Goal: Task Accomplishment & Management: Manage account settings

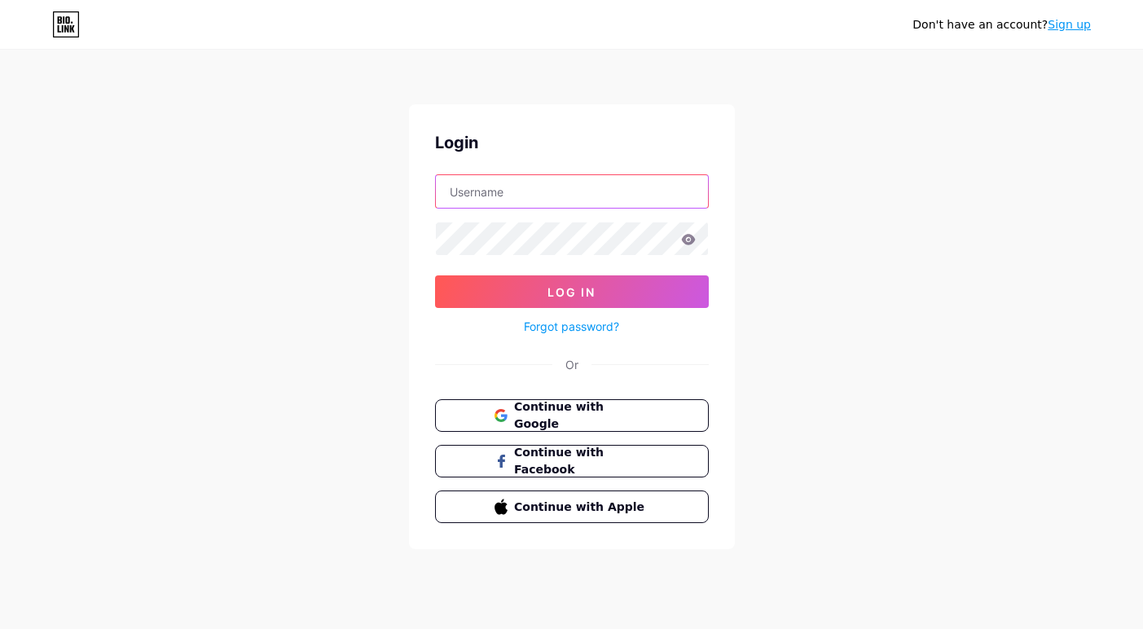
type input "[PERSON_NAME]"
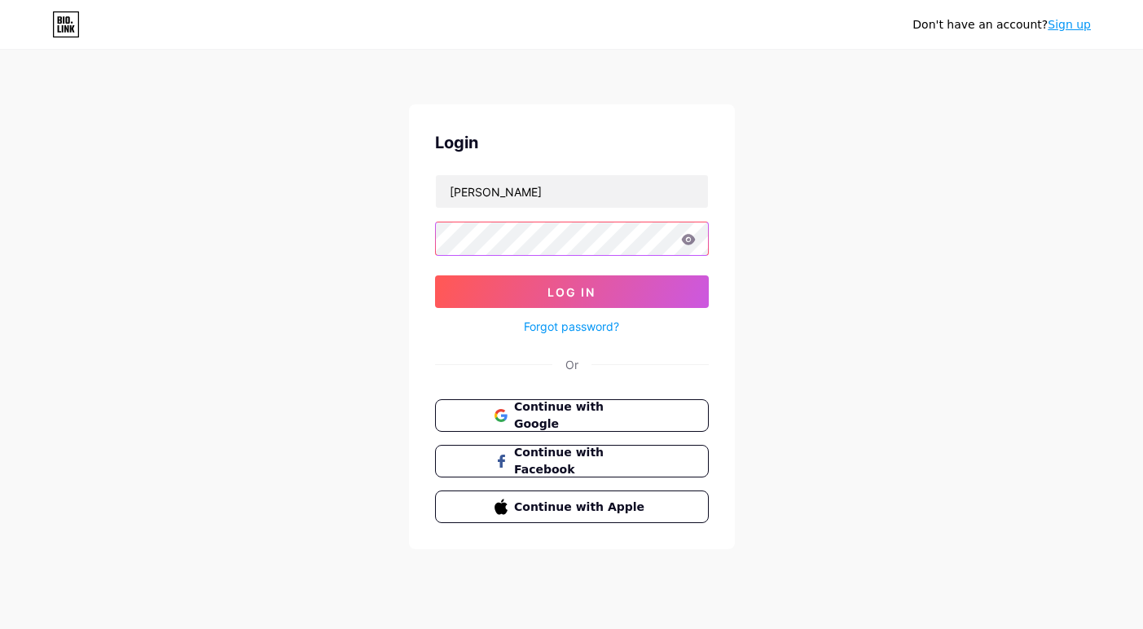
click at [571, 292] on button "Log In" at bounding box center [572, 291] width 274 height 33
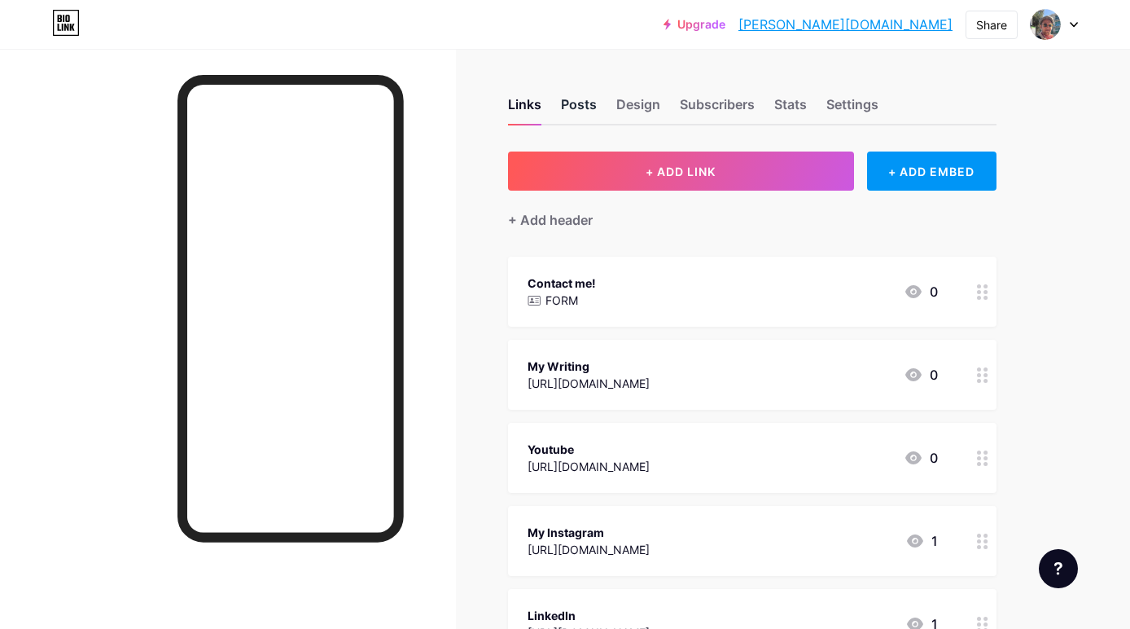
click at [573, 103] on div "Posts" at bounding box center [579, 108] width 36 height 29
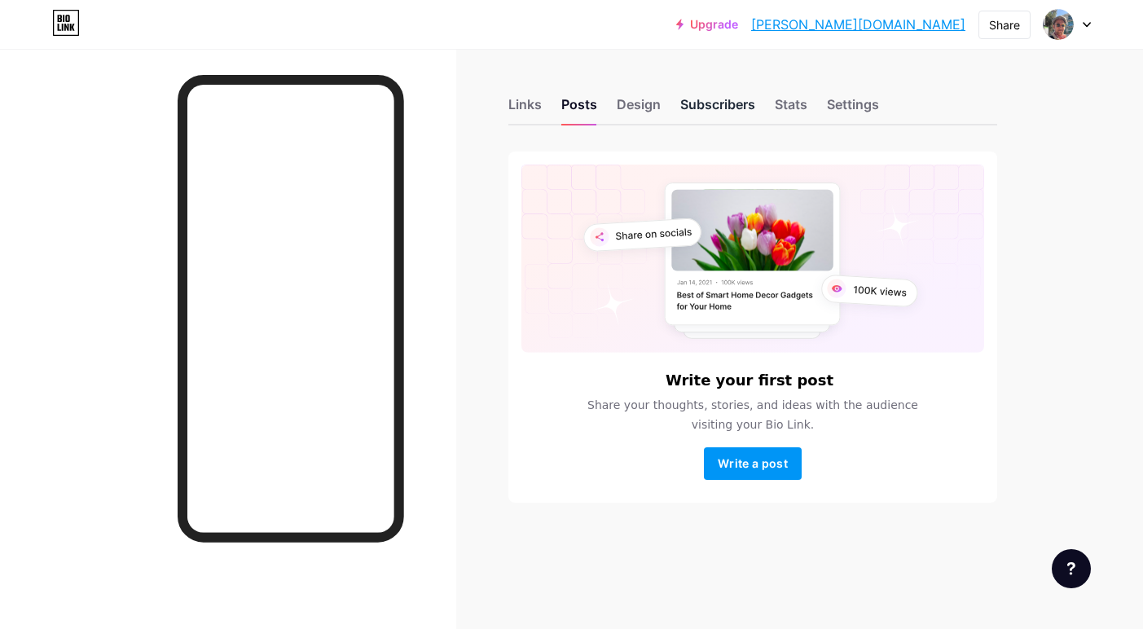
click at [713, 104] on div "Subscribers" at bounding box center [717, 108] width 75 height 29
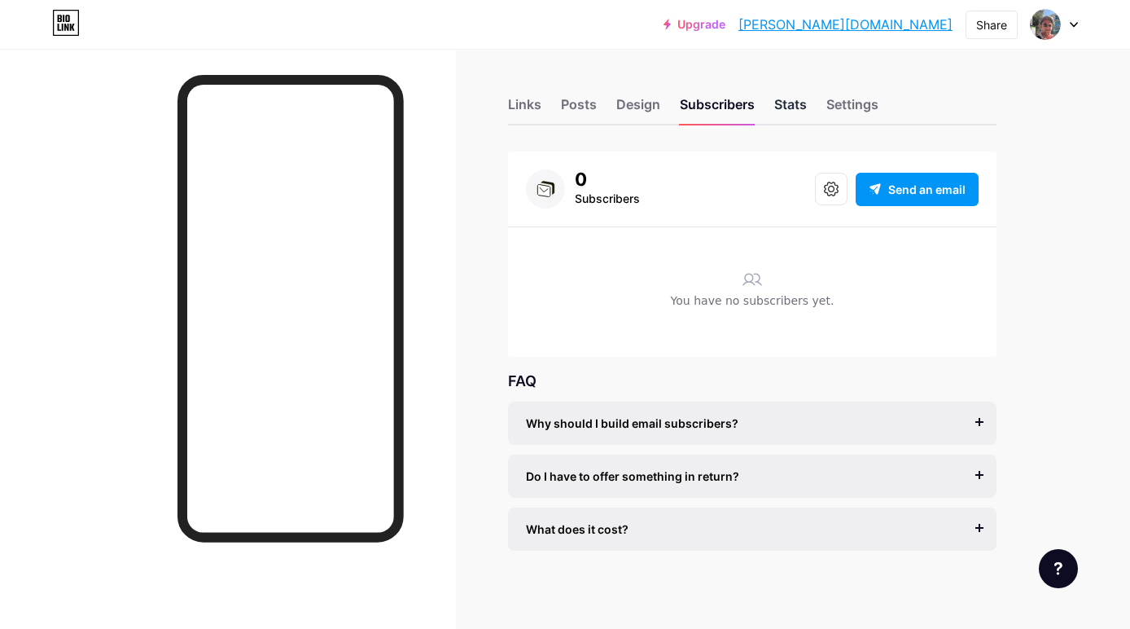
click at [804, 107] on div "Stats" at bounding box center [791, 108] width 33 height 29
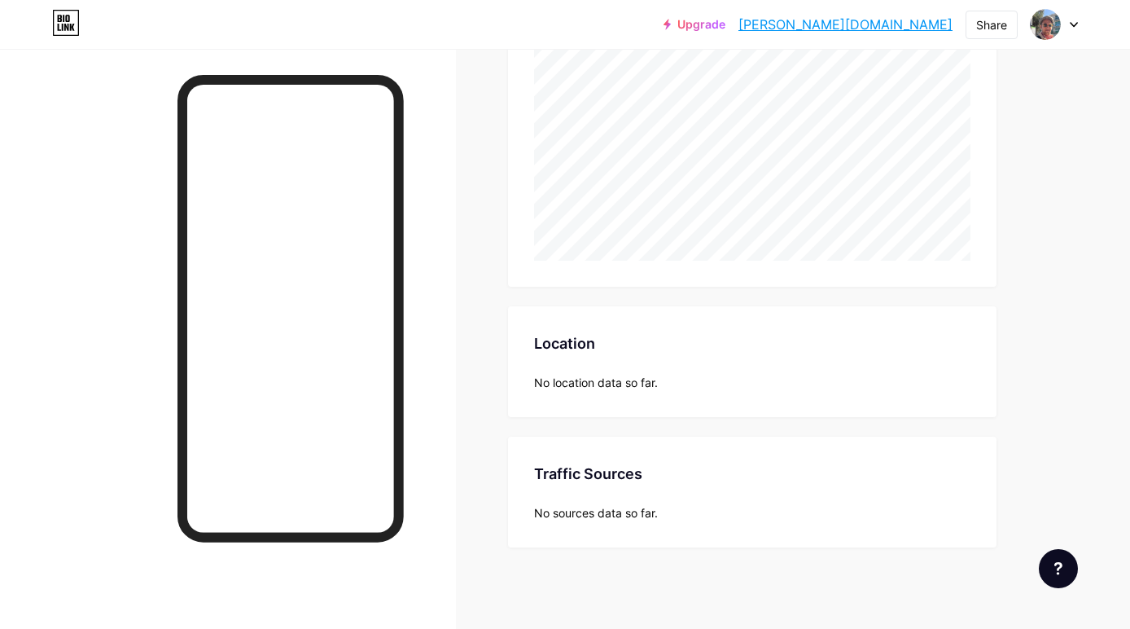
scroll to position [467, 0]
click at [884, 27] on link "[PERSON_NAME][DOMAIN_NAME]" at bounding box center [846, 25] width 214 height 20
click at [1069, 17] on div at bounding box center [1054, 24] width 47 height 29
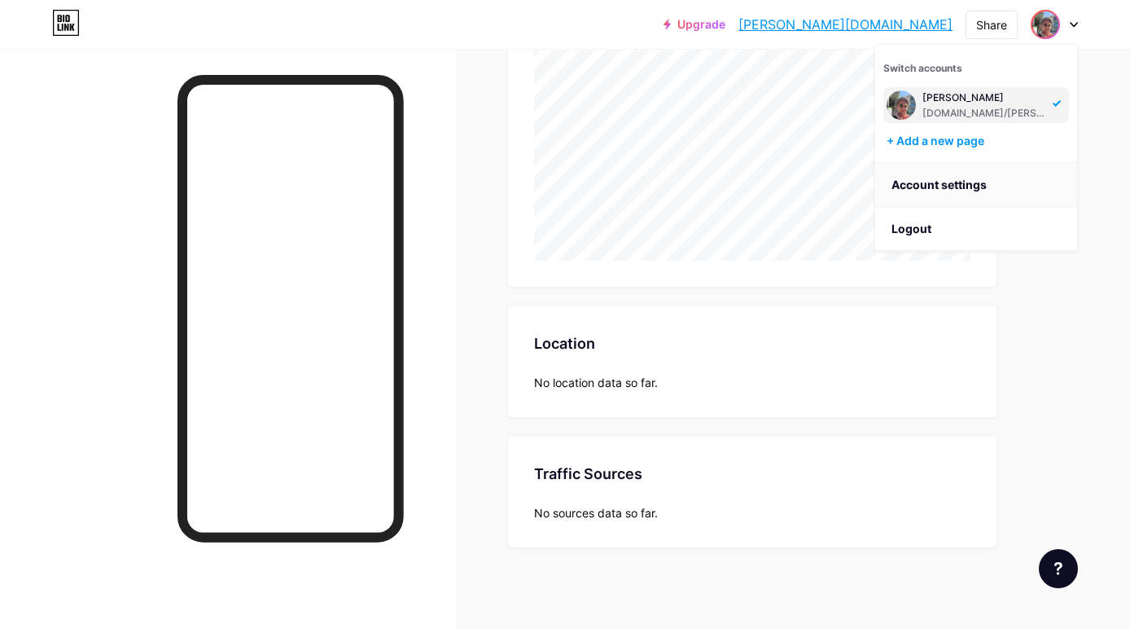
click at [977, 194] on link "Account settings" at bounding box center [977, 185] width 202 height 44
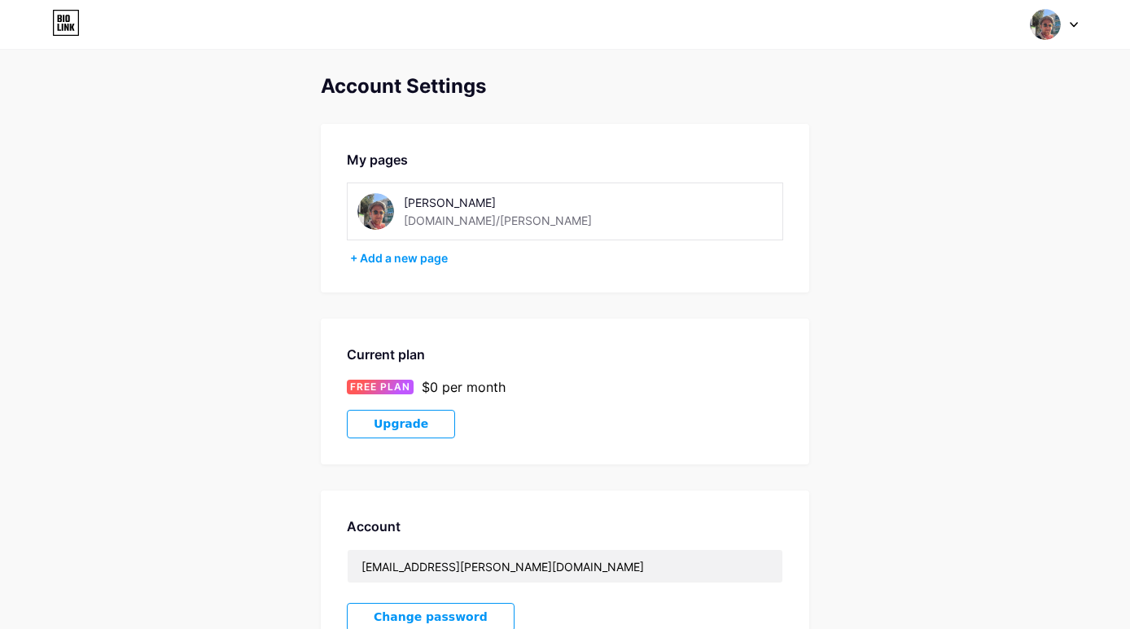
click at [537, 217] on div "[PERSON_NAME] [DOMAIN_NAME]/[PERSON_NAME]" at bounding box center [519, 211] width 230 height 37
click at [525, 222] on div "[PERSON_NAME] [DOMAIN_NAME]/[PERSON_NAME]" at bounding box center [519, 211] width 230 height 37
click at [439, 221] on div "[DOMAIN_NAME]/[PERSON_NAME]" at bounding box center [498, 220] width 188 height 17
drag, startPoint x: 449, startPoint y: 221, endPoint x: 512, endPoint y: 218, distance: 63.6
click at [512, 218] on div "[DOMAIN_NAME]/[PERSON_NAME]" at bounding box center [498, 220] width 188 height 17
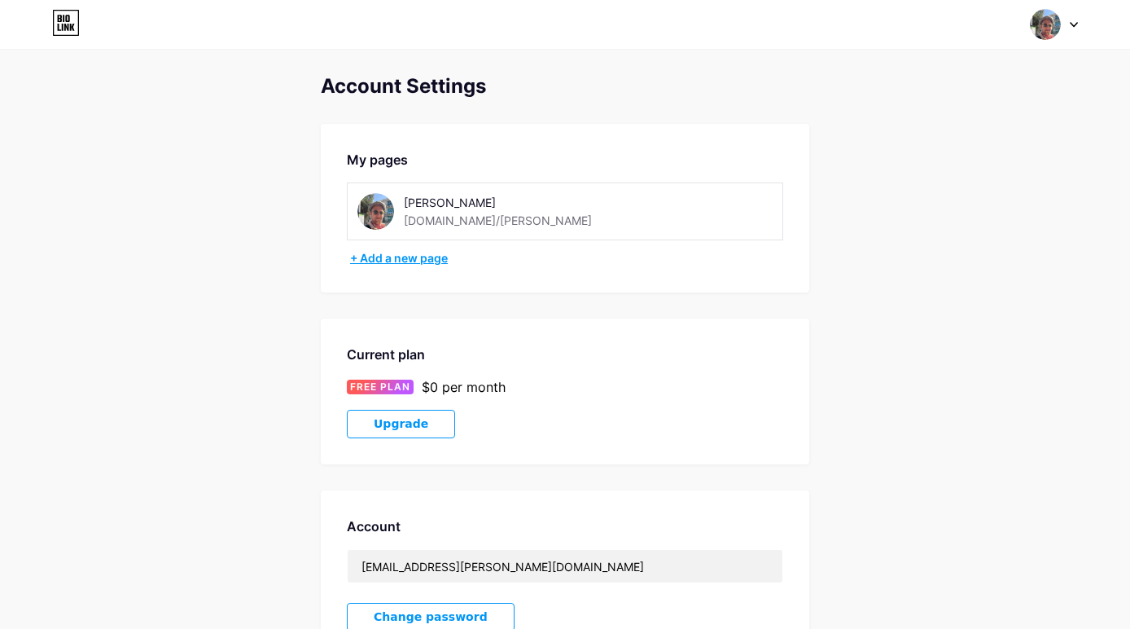
click at [389, 257] on div "+ Add a new page" at bounding box center [566, 258] width 433 height 16
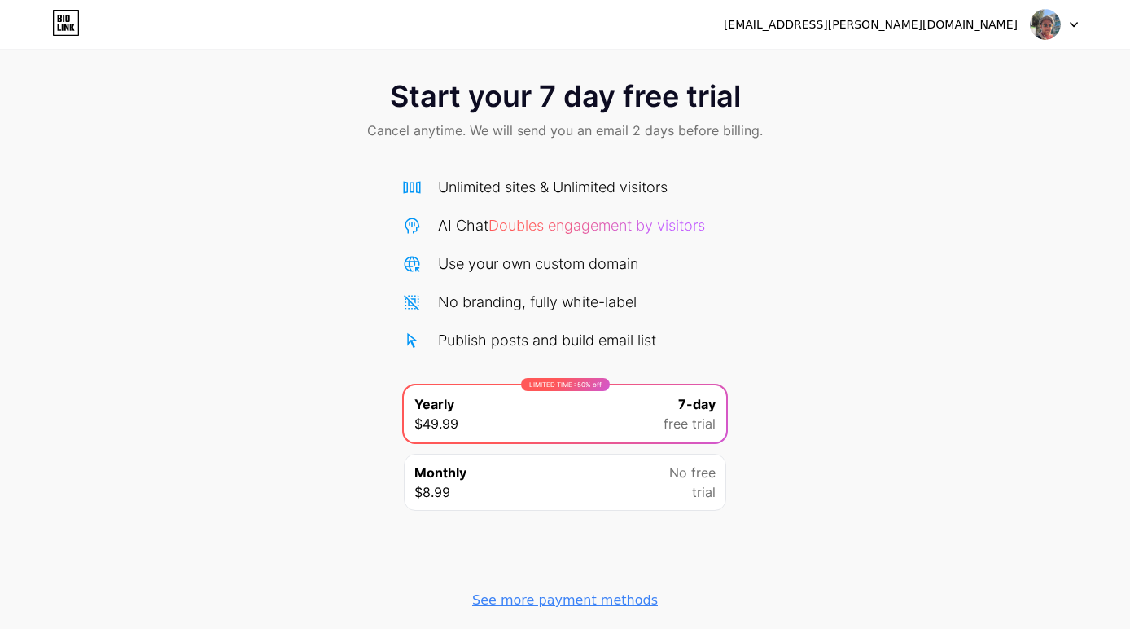
scroll to position [16, 0]
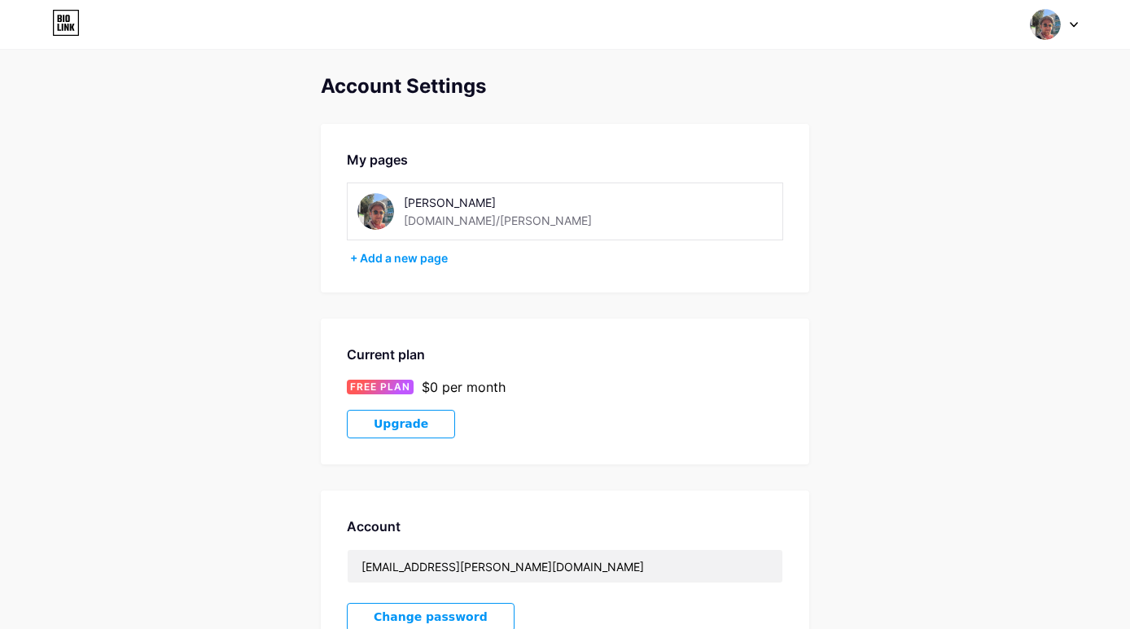
click at [443, 200] on div "[PERSON_NAME]" at bounding box center [519, 202] width 230 height 17
click at [1039, 21] on img at bounding box center [1045, 24] width 31 height 31
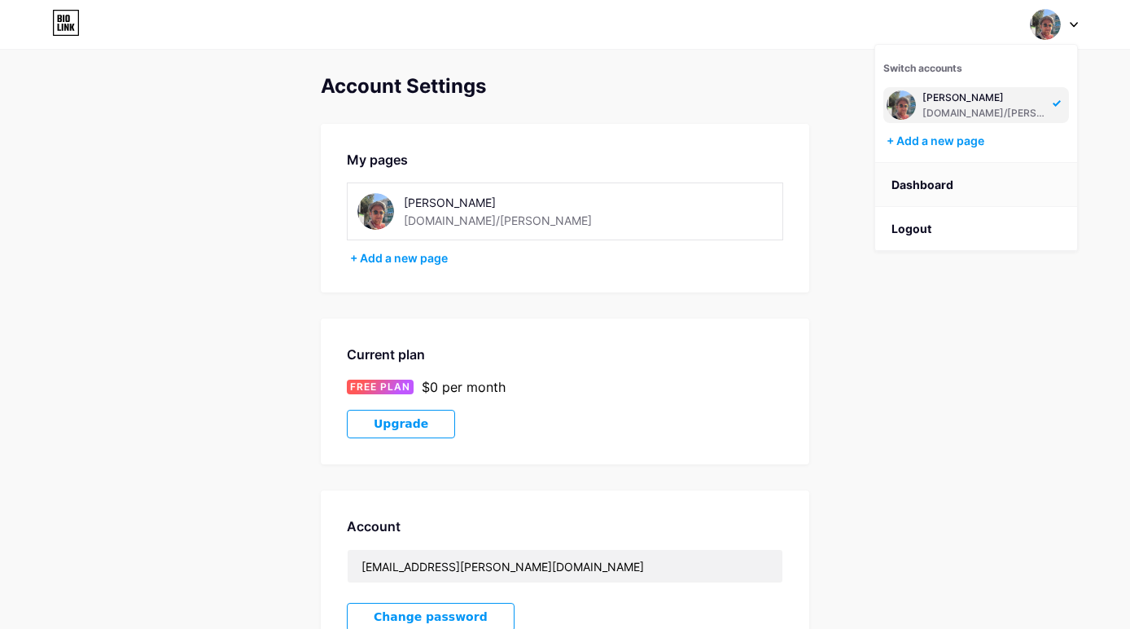
click at [952, 187] on link "Dashboard" at bounding box center [977, 185] width 202 height 44
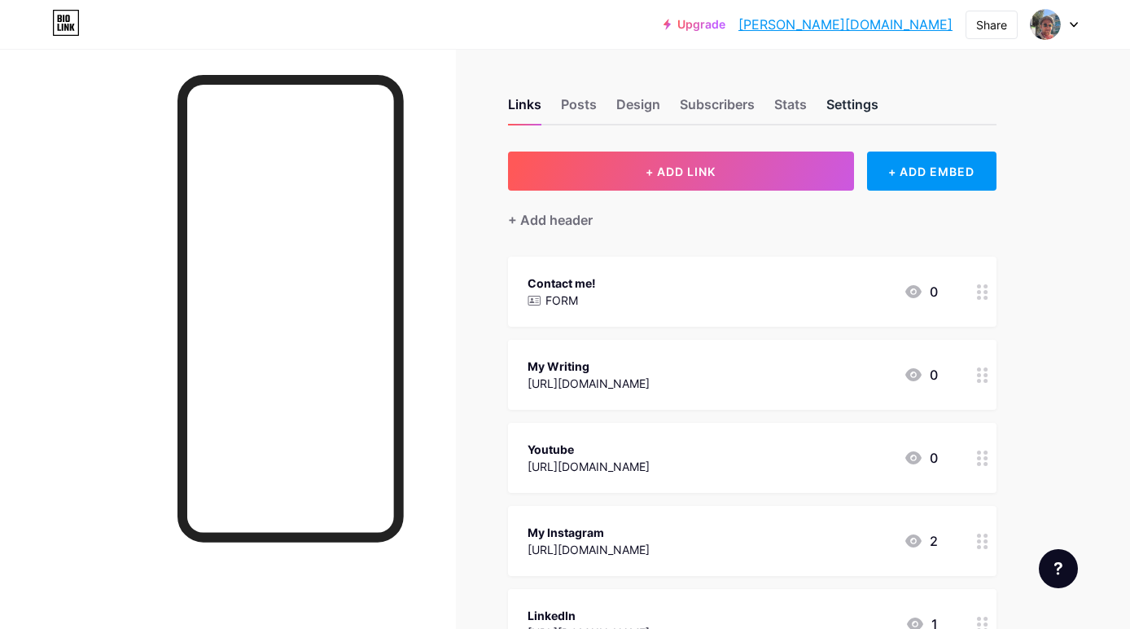
click at [849, 106] on div "Settings" at bounding box center [853, 108] width 52 height 29
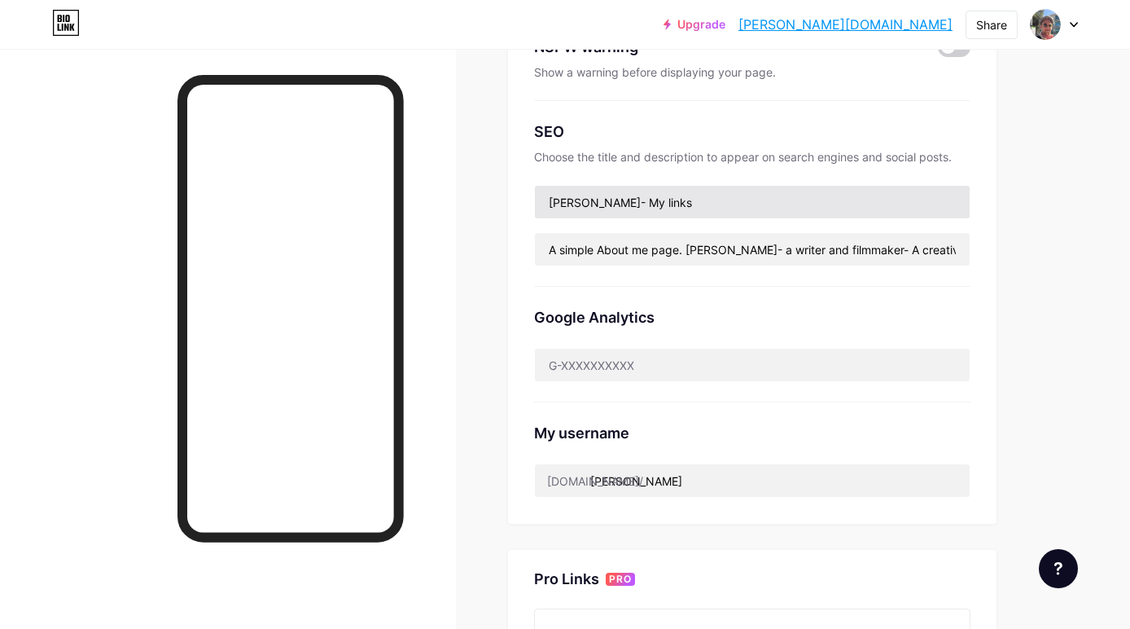
scroll to position [295, 0]
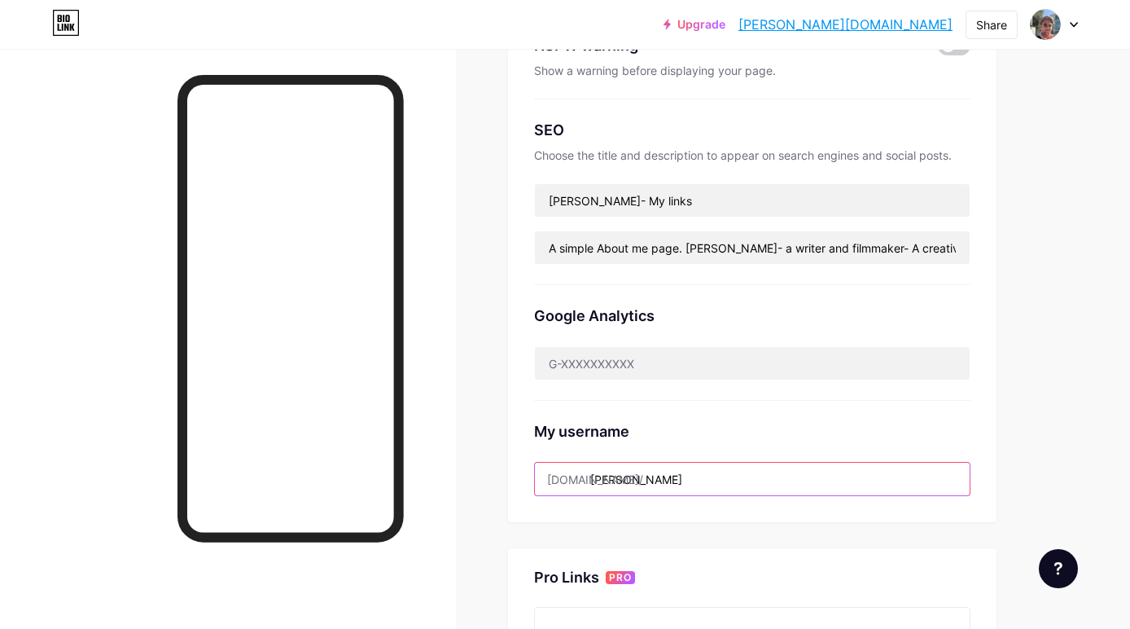
click at [639, 485] on input "[PERSON_NAME]" at bounding box center [752, 479] width 435 height 33
drag, startPoint x: 678, startPoint y: 478, endPoint x: 593, endPoint y: 474, distance: 84.8
click at [593, 474] on input "[PERSON_NAME]" at bounding box center [752, 479] width 435 height 33
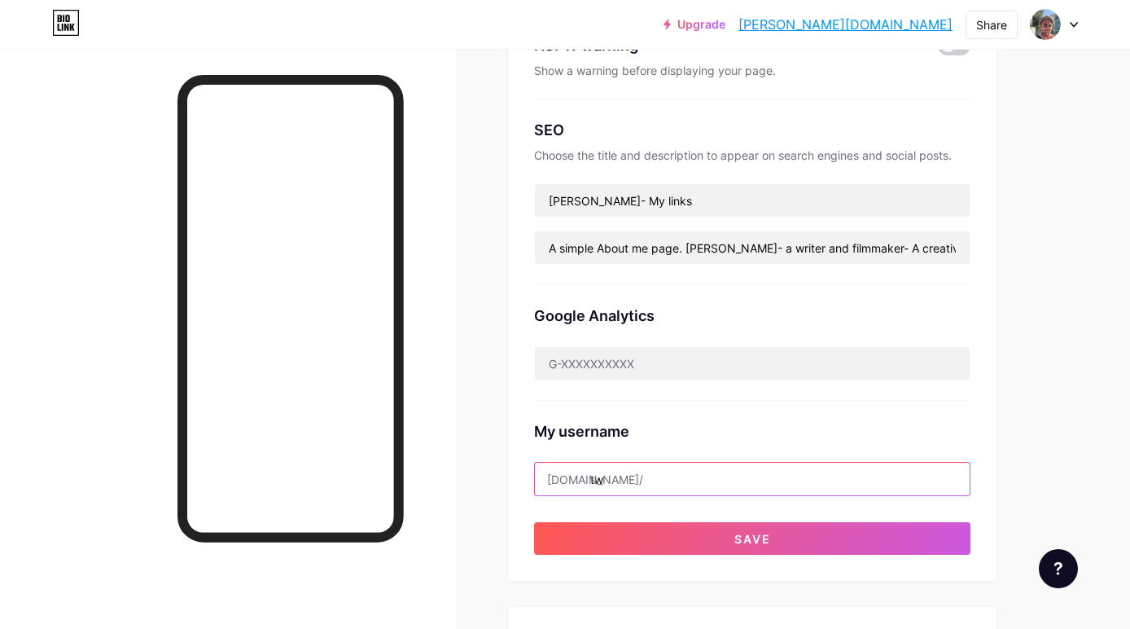
type input "t"
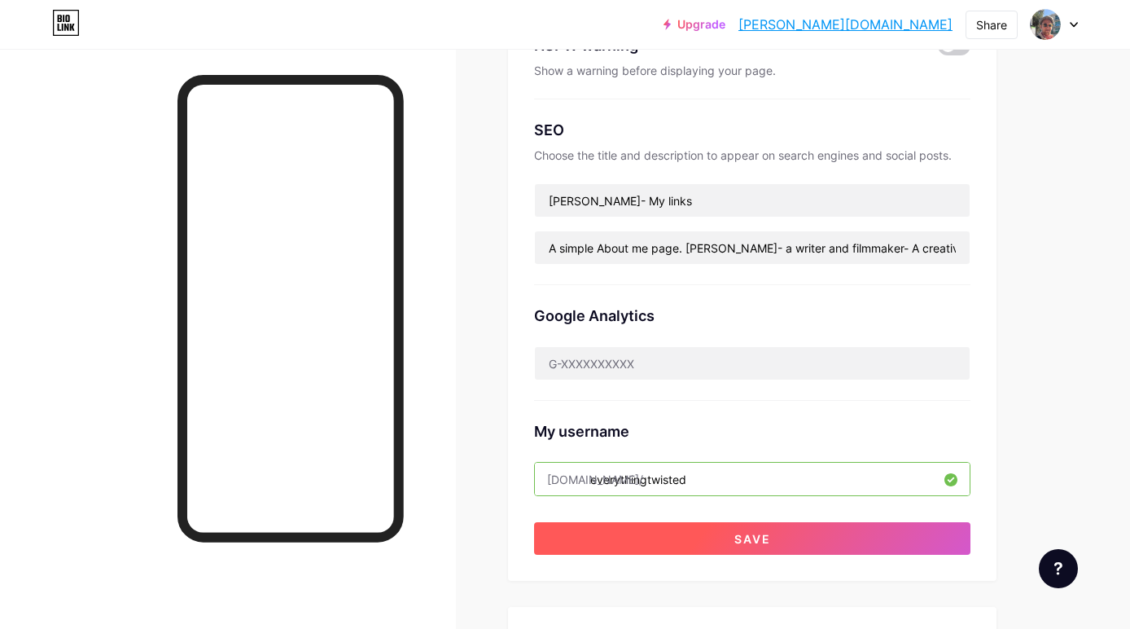
type input "everythingtwisted"
click at [610, 539] on button "Save" at bounding box center [752, 538] width 437 height 33
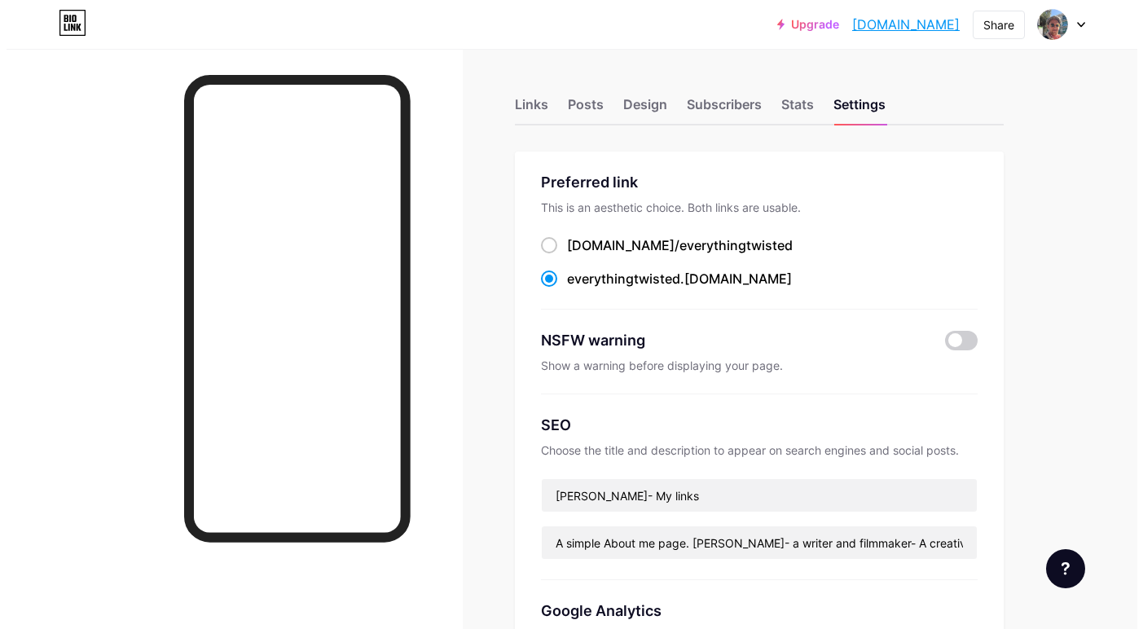
scroll to position [0, 0]
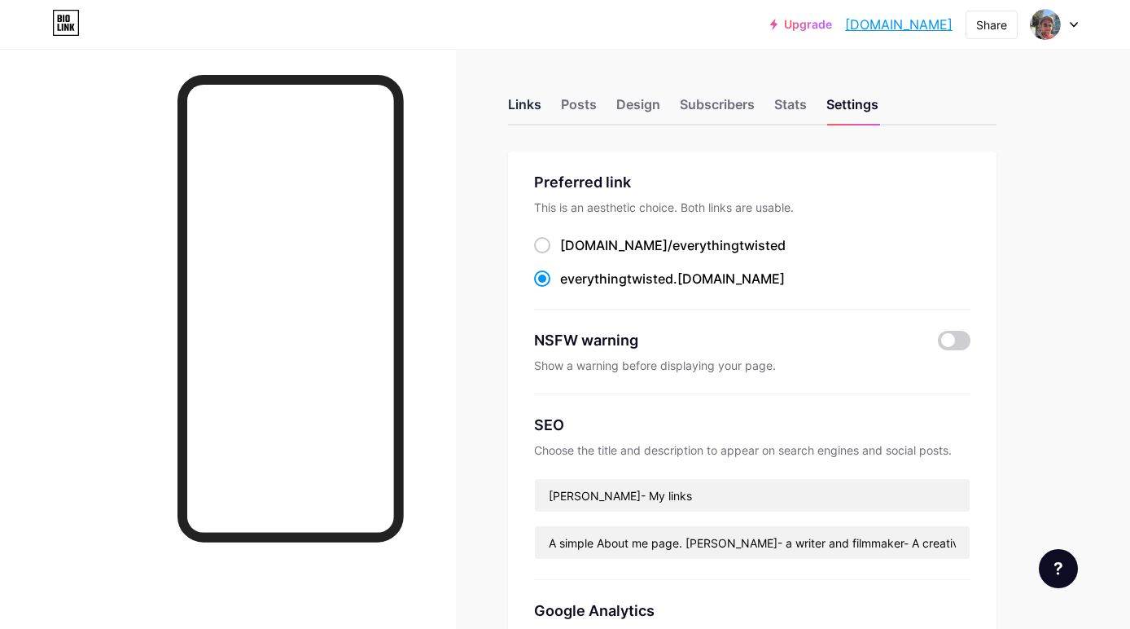
click at [529, 112] on div "Links" at bounding box center [524, 108] width 33 height 29
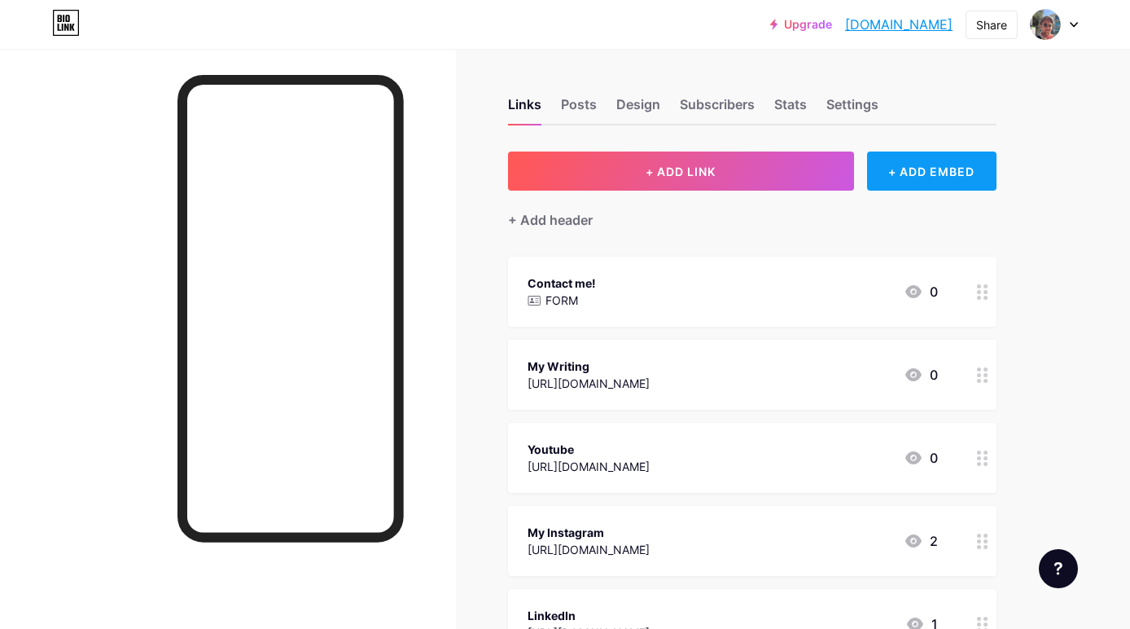
click at [898, 180] on div "+ ADD EMBED" at bounding box center [931, 170] width 129 height 39
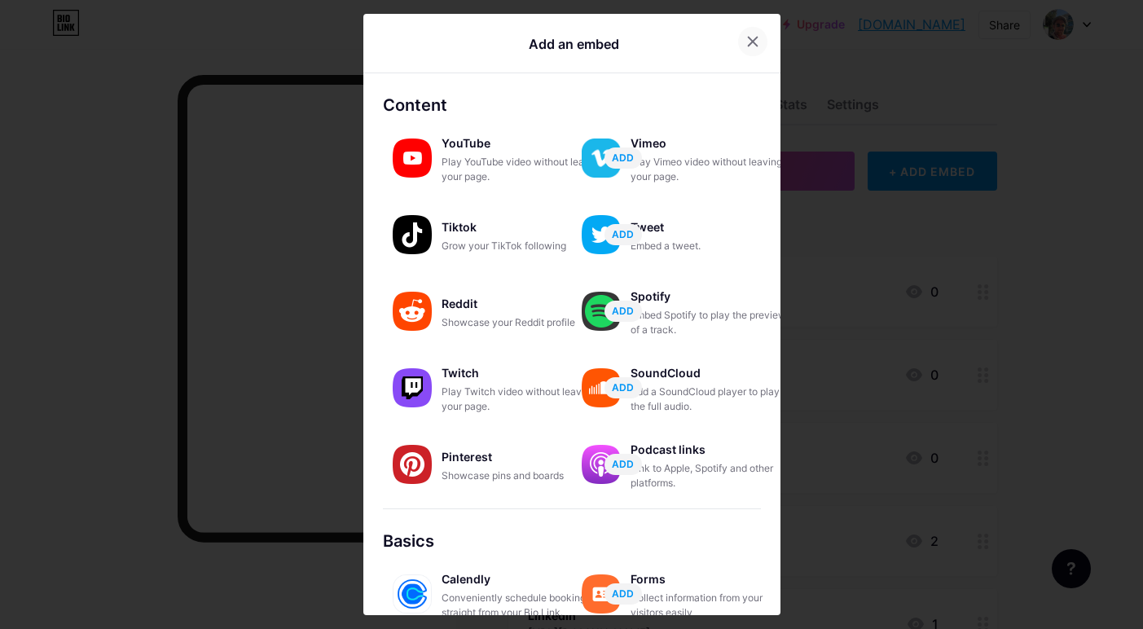
click at [748, 38] on icon at bounding box center [752, 41] width 9 height 9
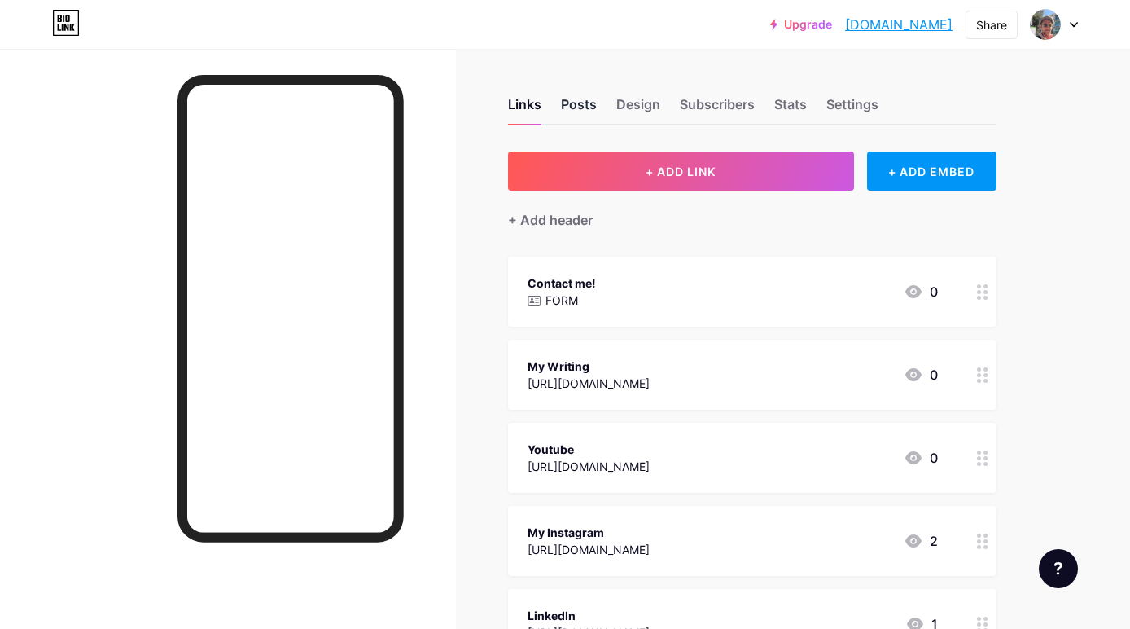
click at [594, 102] on div "Posts" at bounding box center [579, 108] width 36 height 29
